Goal: Task Accomplishment & Management: Use online tool/utility

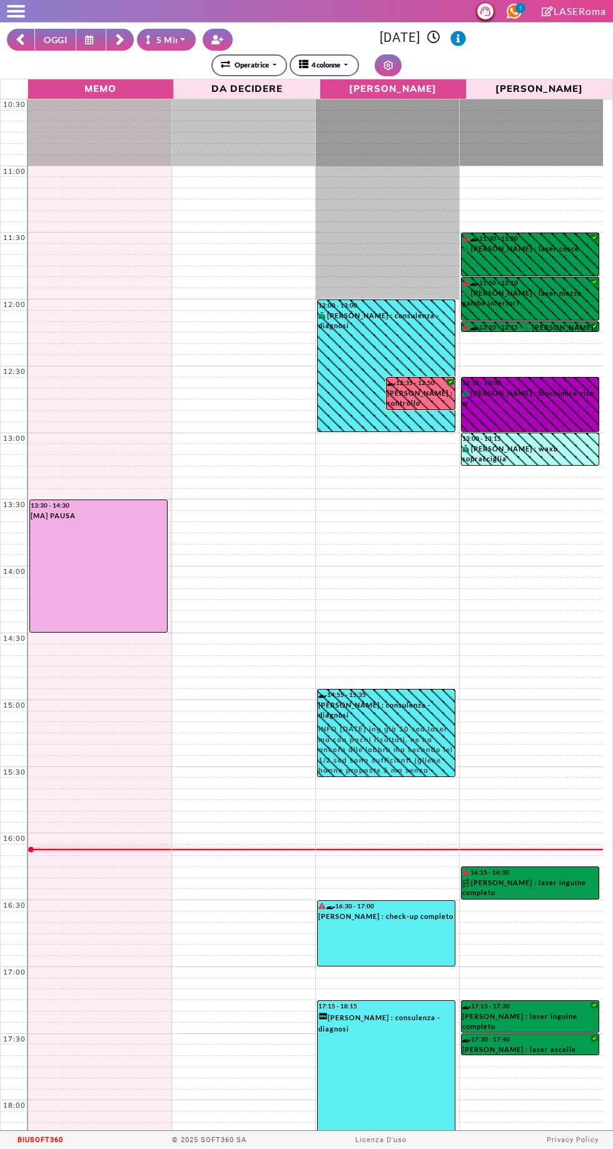
select select "*"
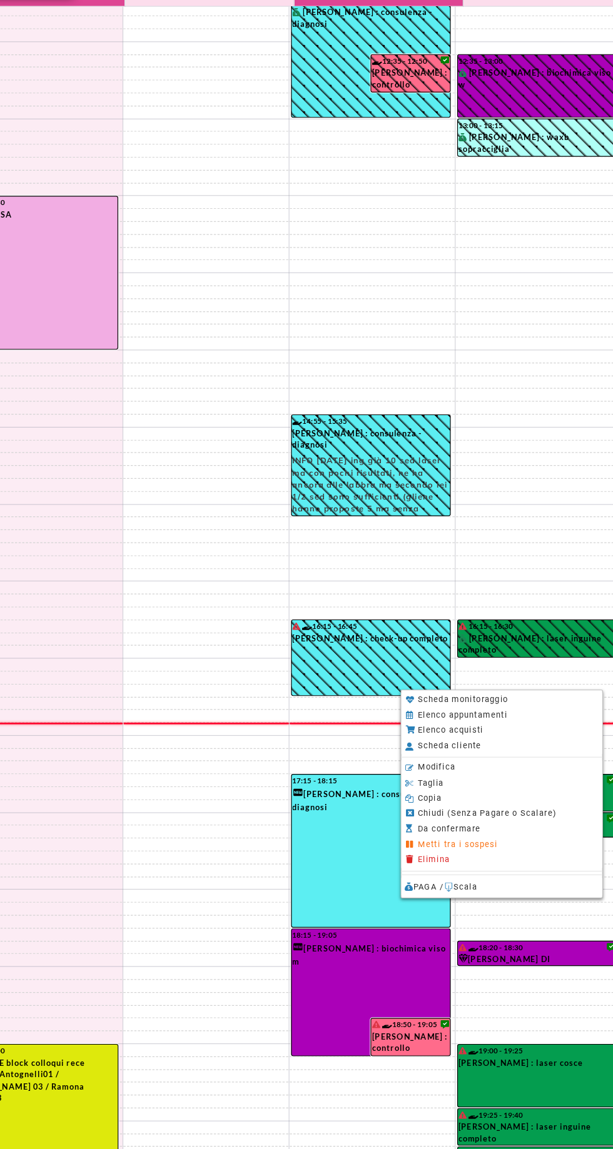
click at [263, 939] on div at bounding box center [306, 574] width 613 height 1149
